Goal: Task Accomplishment & Management: Use online tool/utility

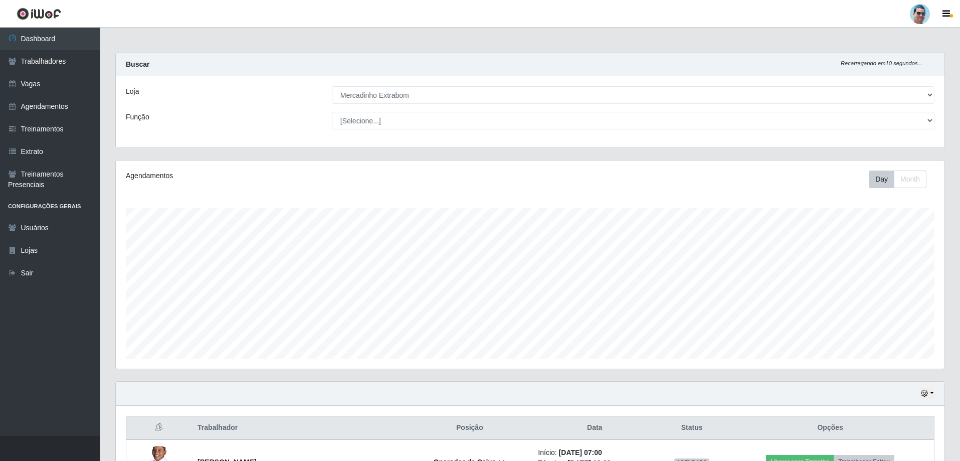
select select "175"
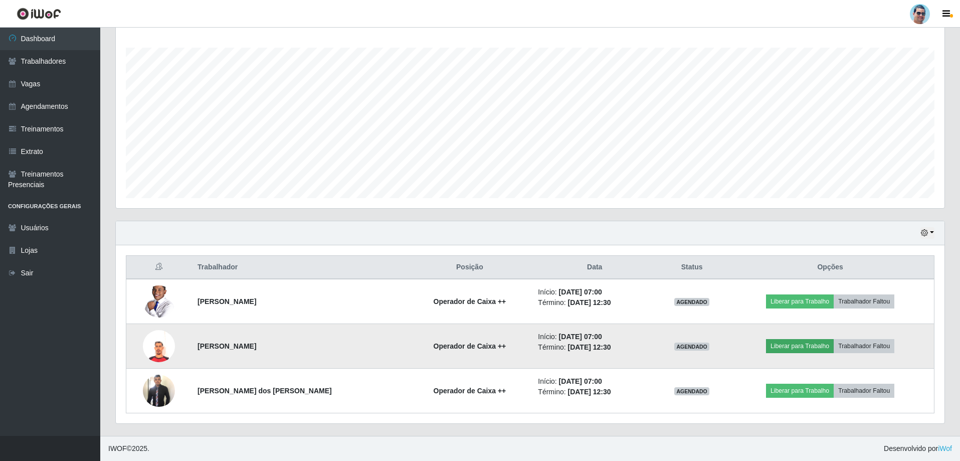
scroll to position [208, 829]
click at [821, 344] on button "Liberar para Trabalho" at bounding box center [800, 346] width 68 height 14
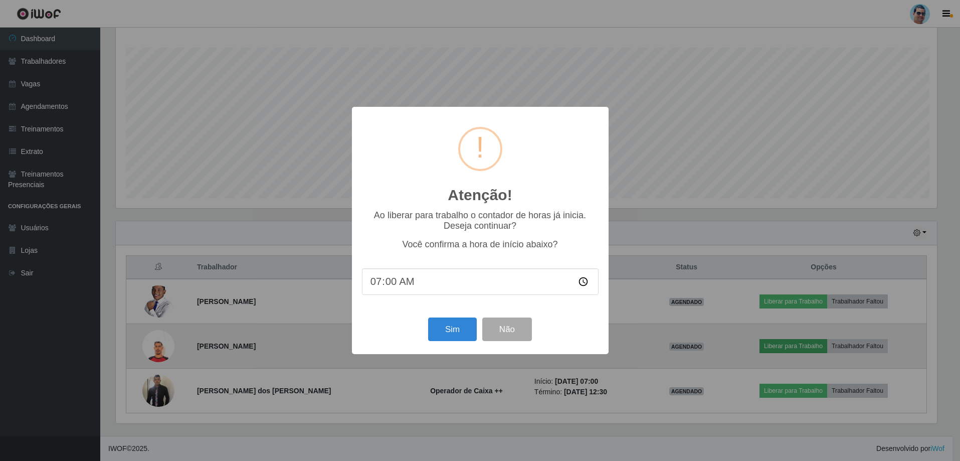
scroll to position [208, 824]
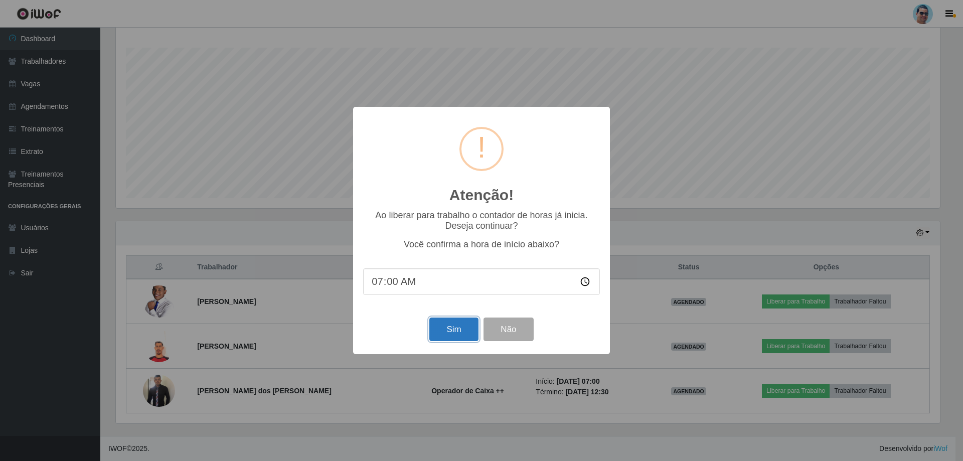
click at [430, 325] on button "Sim" at bounding box center [453, 329] width 49 height 24
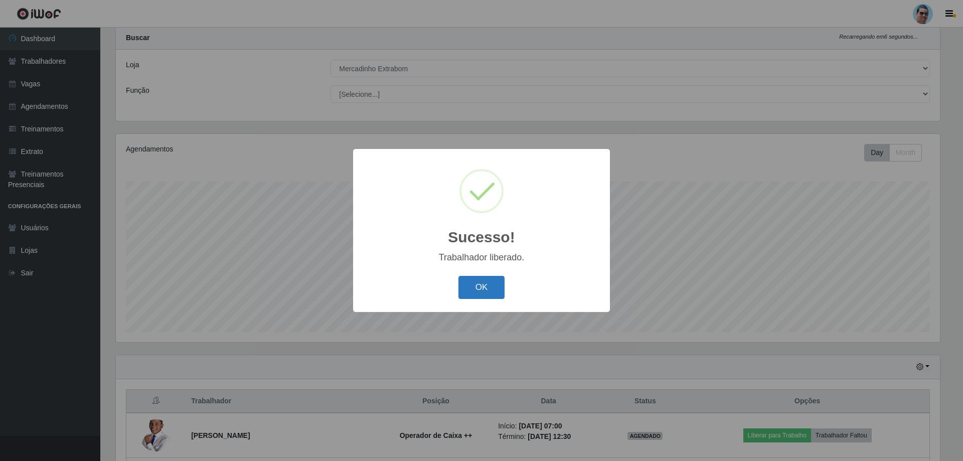
click at [499, 286] on button "OK" at bounding box center [481, 288] width 47 height 24
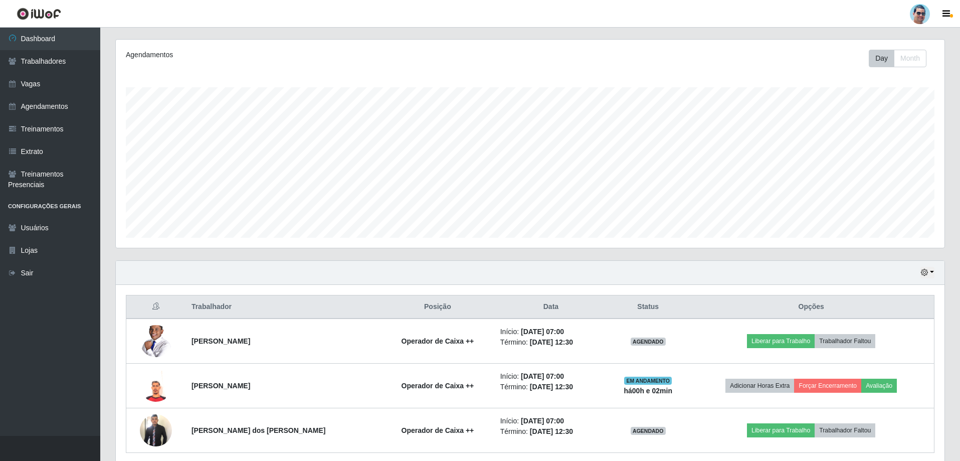
scroll to position [160, 0]
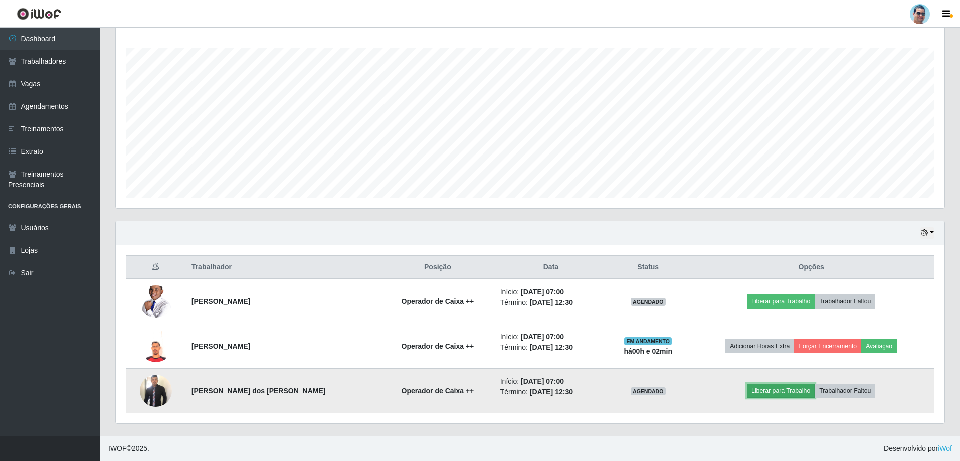
click at [756, 398] on button "Liberar para Trabalho" at bounding box center [781, 391] width 68 height 14
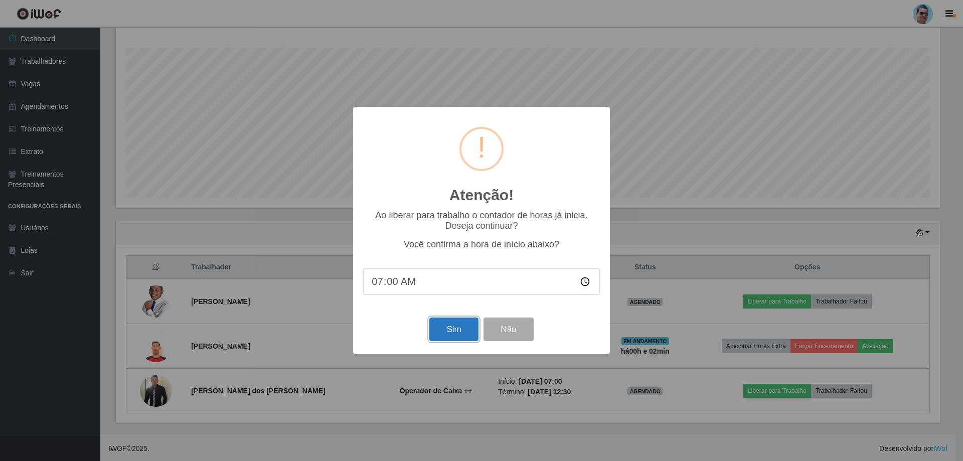
click at [463, 336] on button "Sim" at bounding box center [453, 329] width 49 height 24
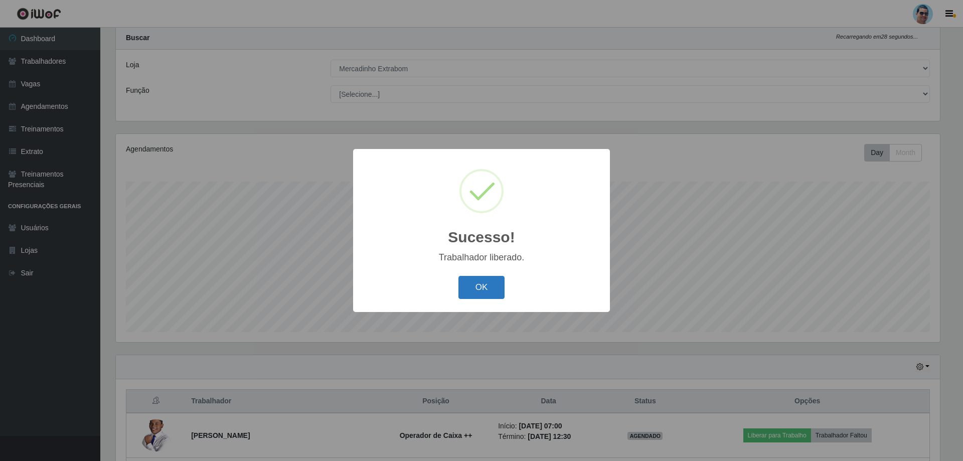
click at [500, 285] on button "OK" at bounding box center [481, 288] width 47 height 24
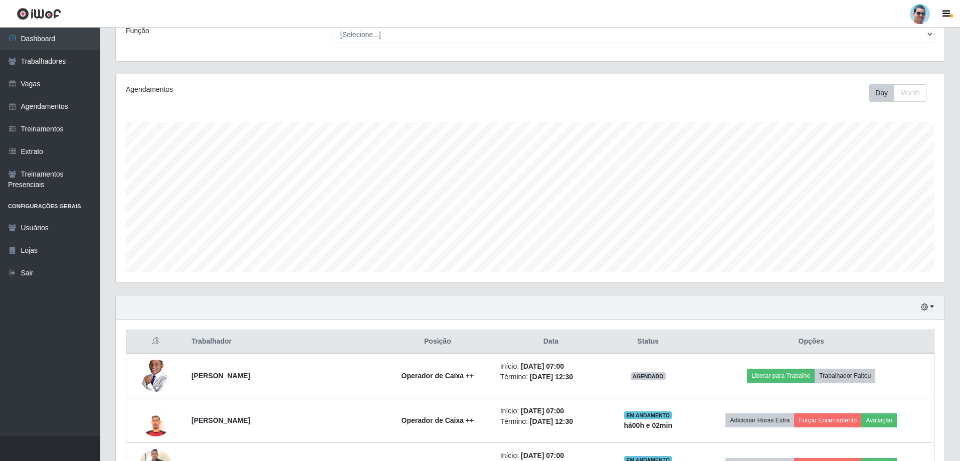
scroll to position [160, 0]
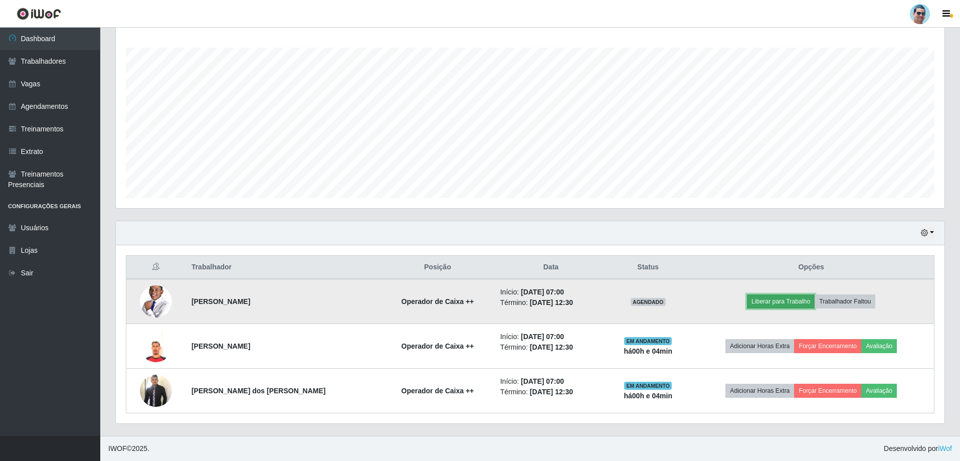
click at [793, 302] on button "Liberar para Trabalho" at bounding box center [781, 301] width 68 height 14
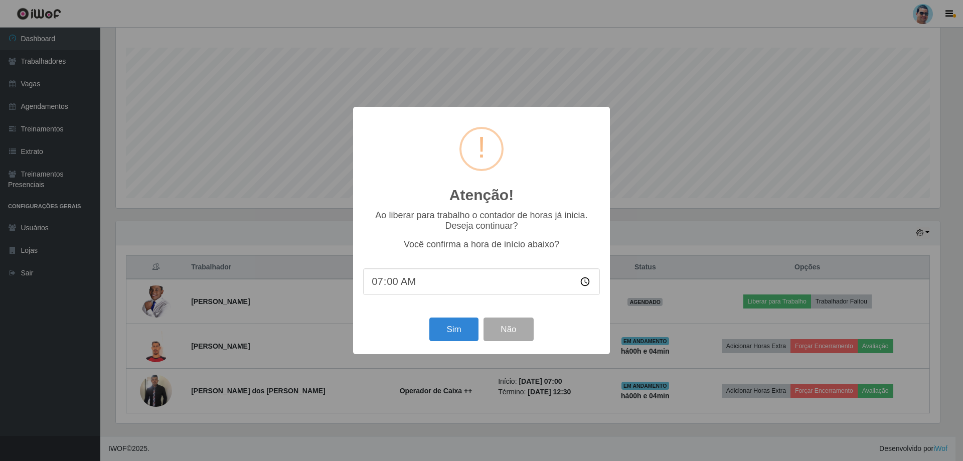
click at [407, 332] on div "Sim Não" at bounding box center [481, 329] width 237 height 29
click at [443, 330] on button "Sim" at bounding box center [453, 329] width 49 height 24
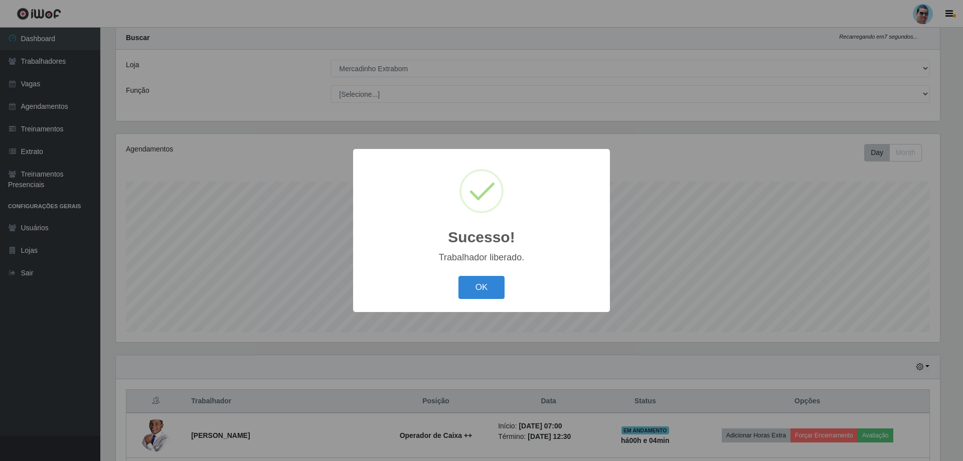
click at [458, 276] on button "OK" at bounding box center [481, 288] width 47 height 24
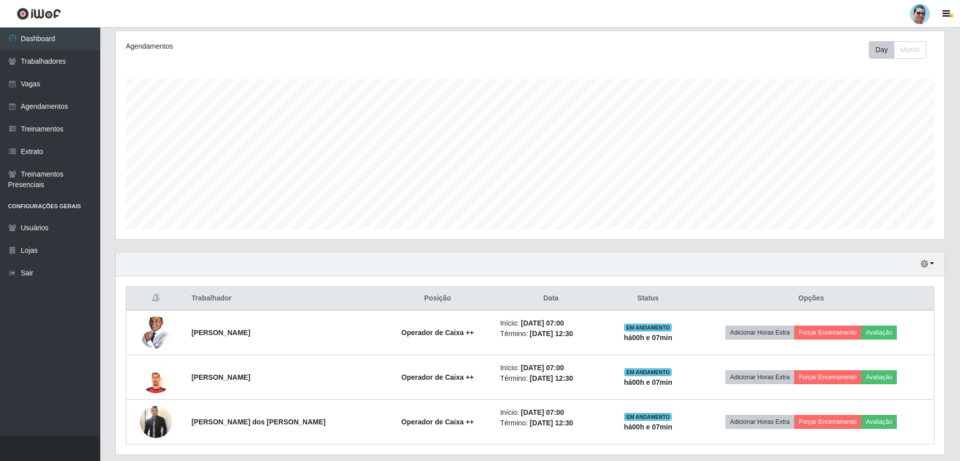
scroll to position [160, 0]
